Goal: Navigation & Orientation: Find specific page/section

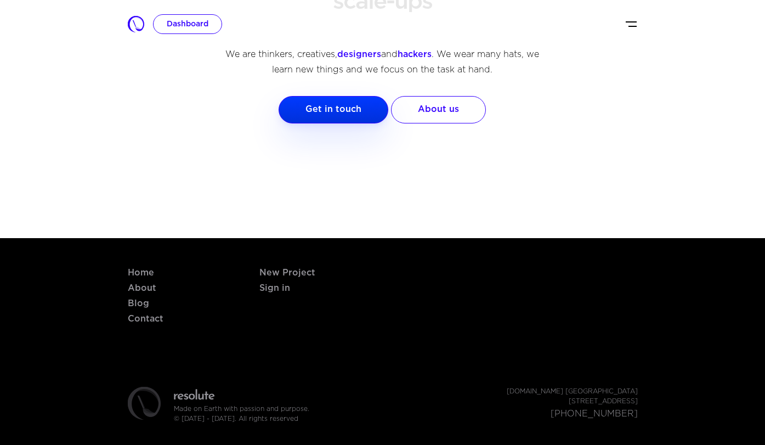
scroll to position [1367, 0]
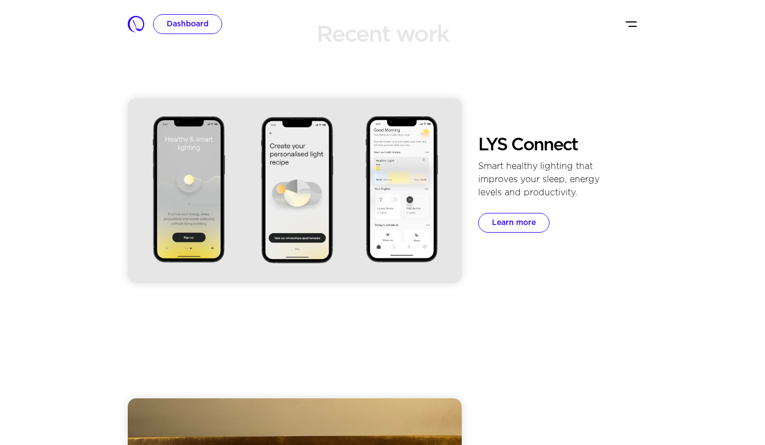
scroll to position [509, 0]
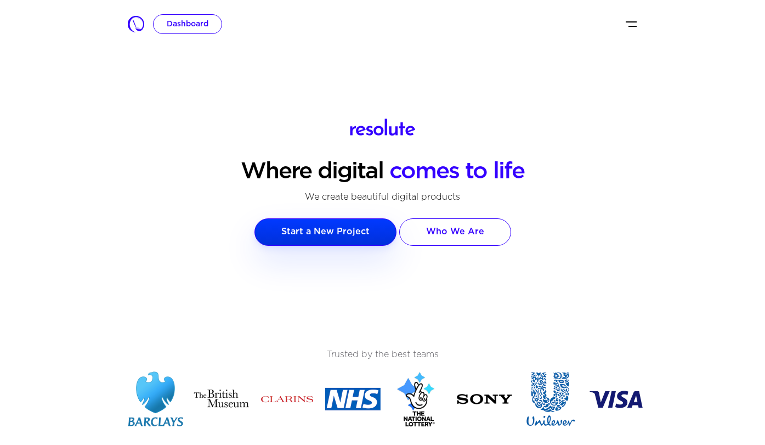
scroll to position [509, 0]
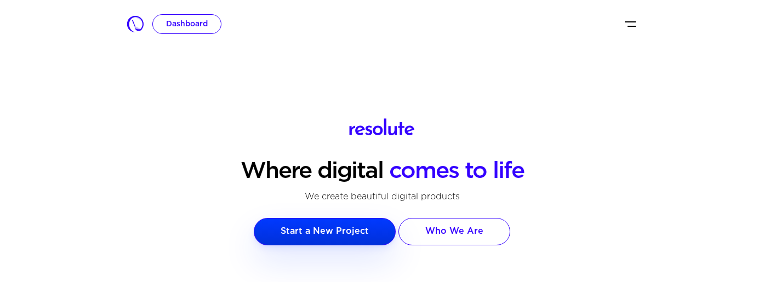
click at [134, 27] on img at bounding box center [135, 24] width 16 height 16
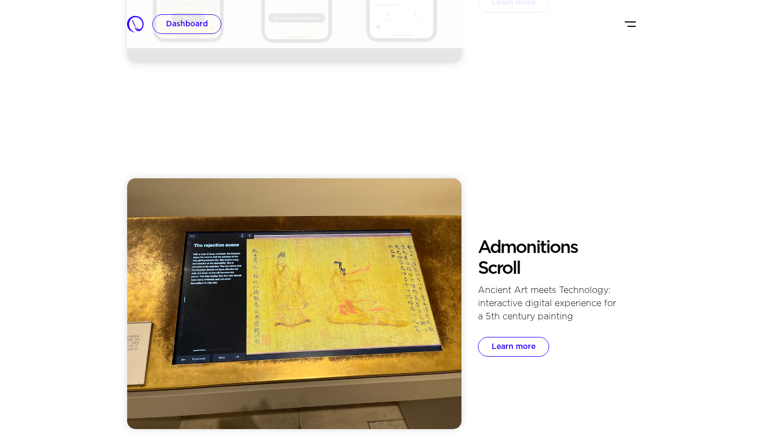
scroll to position [787, 0]
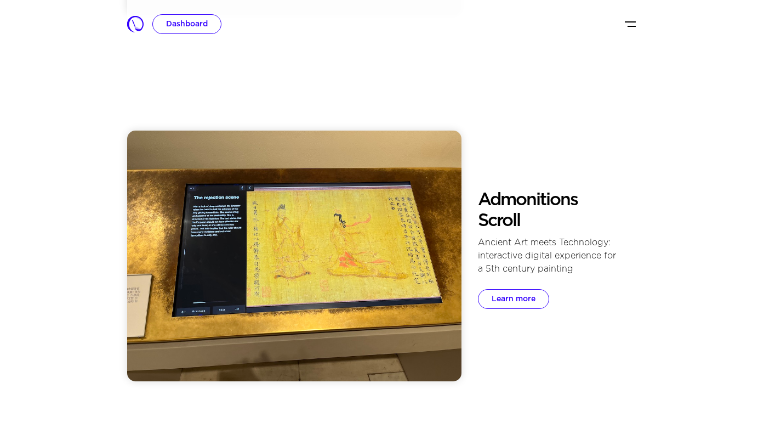
click at [521, 248] on div "Ancient Art meets Technology: interactive digital experience for a 5th century …" at bounding box center [548, 255] width 141 height 39
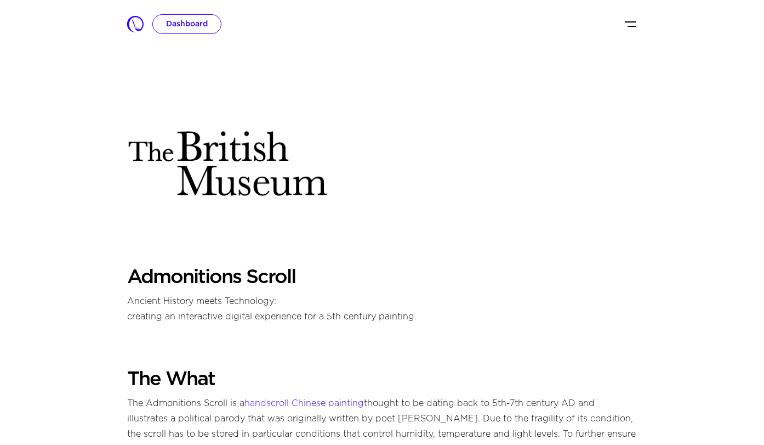
click at [195, 20] on link "Dashboard" at bounding box center [186, 24] width 69 height 20
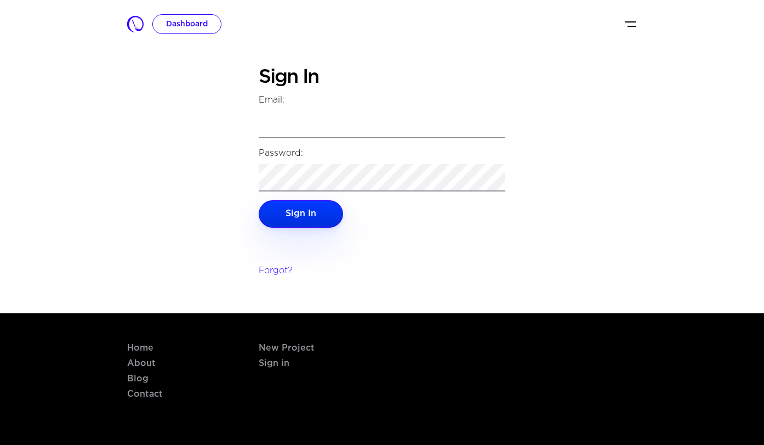
click at [145, 30] on nav "Dashboard" at bounding box center [382, 24] width 510 height 48
click at [137, 30] on img at bounding box center [135, 24] width 16 height 16
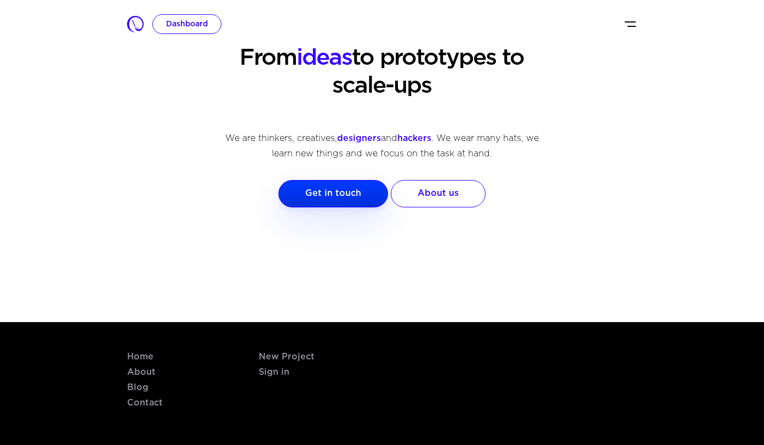
scroll to position [1367, 0]
